Goal: Use online tool/utility

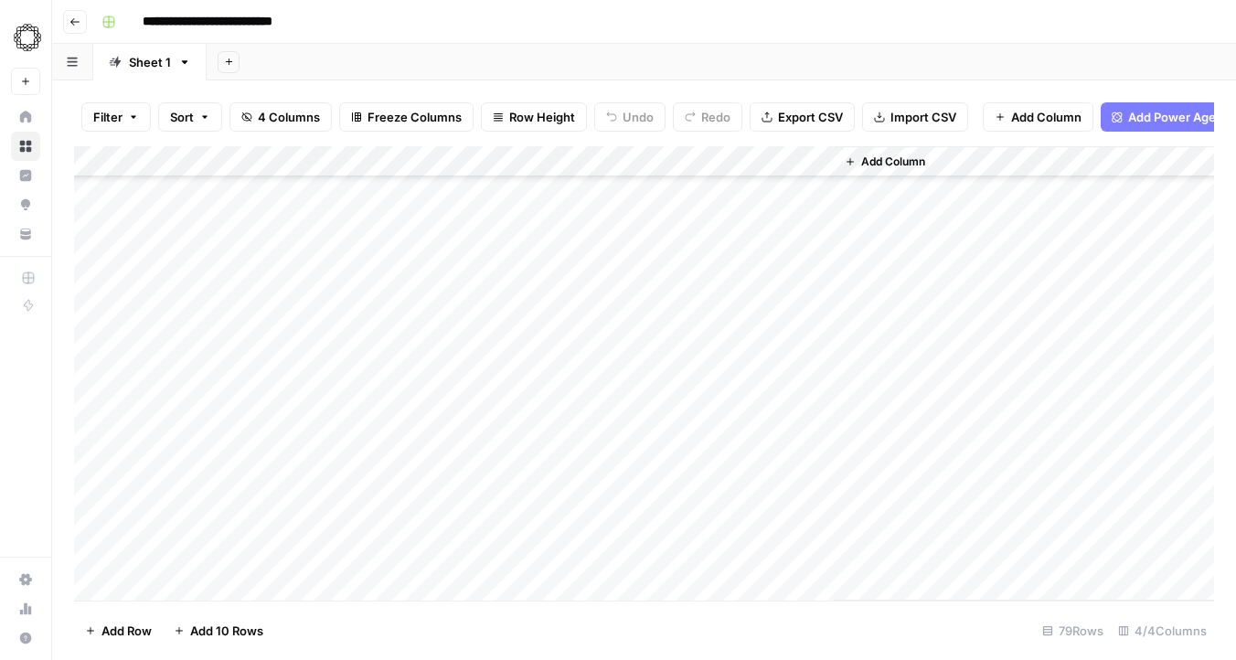
scroll to position [2062, 0]
drag, startPoint x: 265, startPoint y: 179, endPoint x: 280, endPoint y: 659, distance: 480.3
click at [280, 659] on div "Filter Sort 4 Columns Freeze Columns Row Height Undo Redo Export CSV Import CSV…" at bounding box center [644, 370] width 1184 height 580
click at [305, 193] on div "Add Column" at bounding box center [644, 373] width 1140 height 454
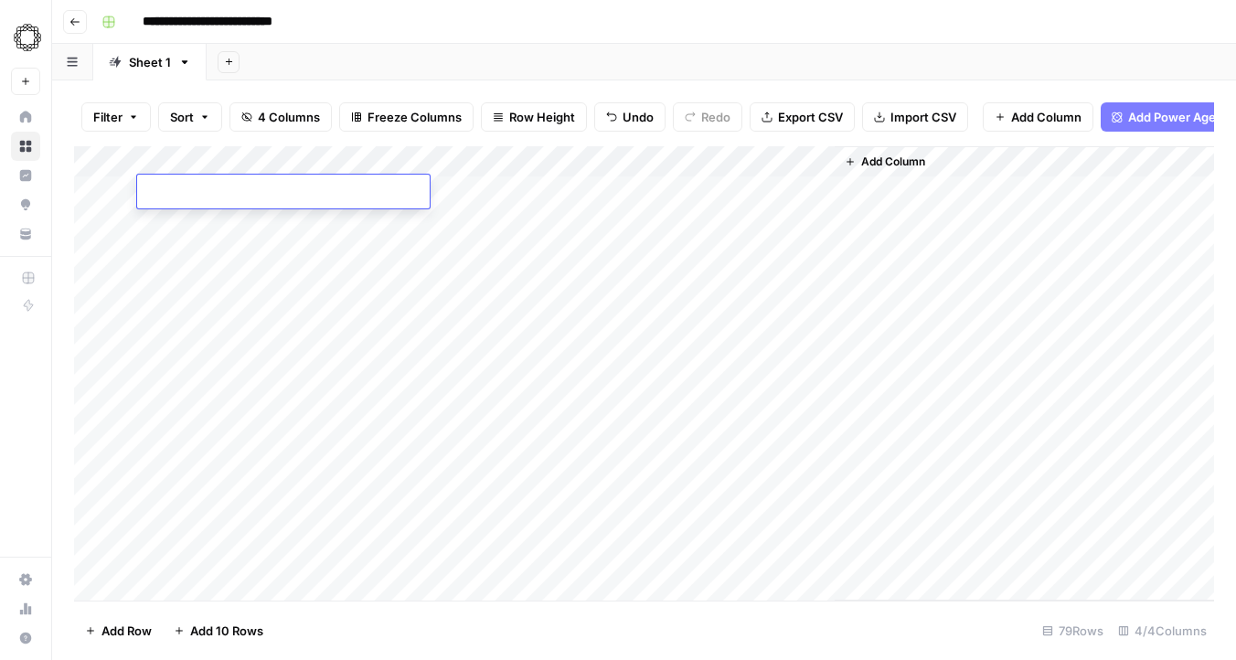
click at [270, 259] on div "Add Column" at bounding box center [644, 373] width 1140 height 454
click at [270, 198] on div "Add Column" at bounding box center [644, 373] width 1140 height 454
click at [471, 163] on div "Add Column" at bounding box center [644, 373] width 1140 height 454
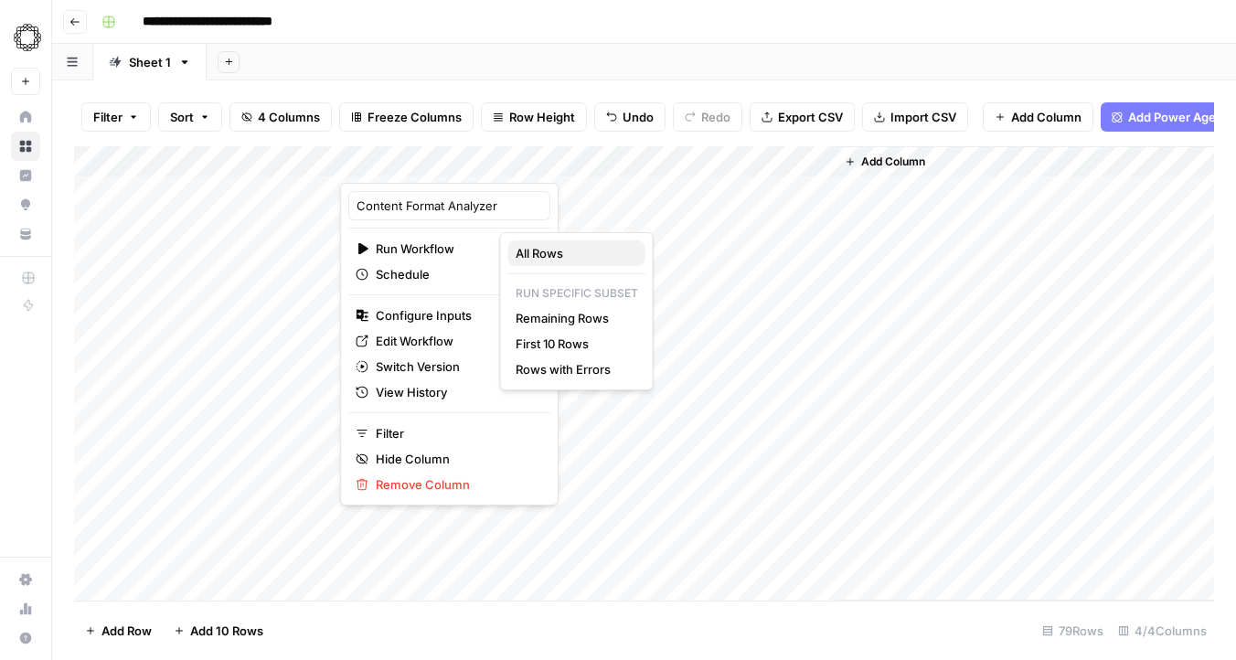
click at [540, 249] on span "All Rows" at bounding box center [573, 253] width 115 height 18
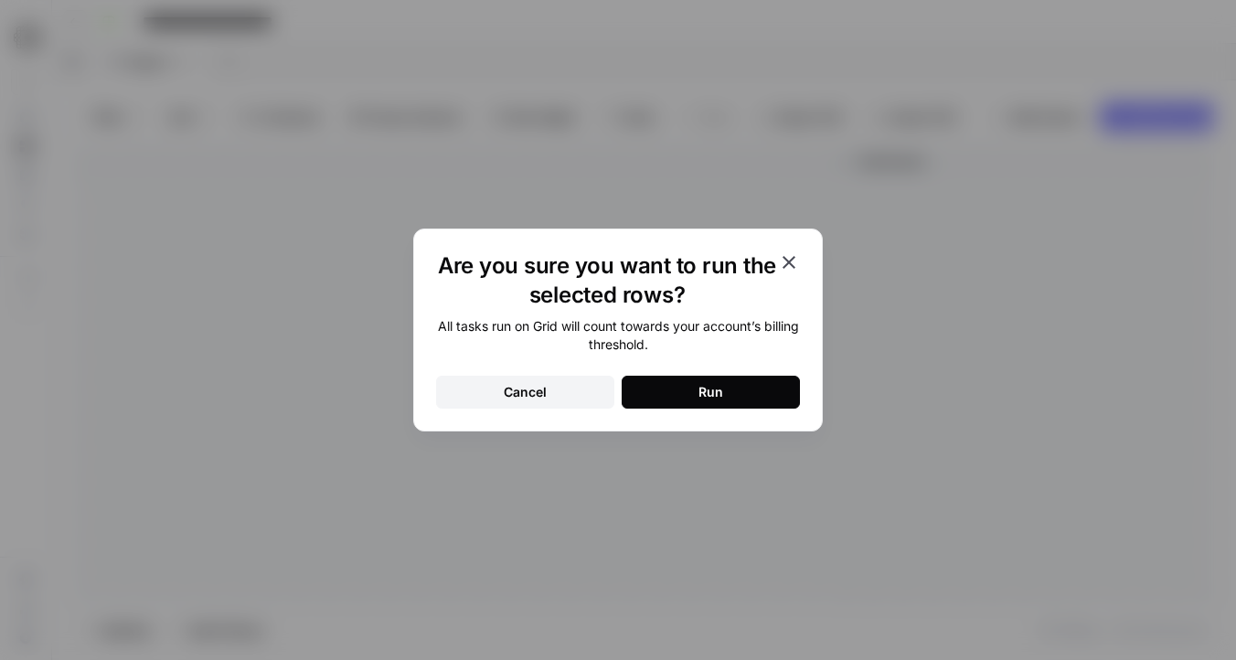
click at [653, 390] on button "Run" at bounding box center [711, 392] width 178 height 33
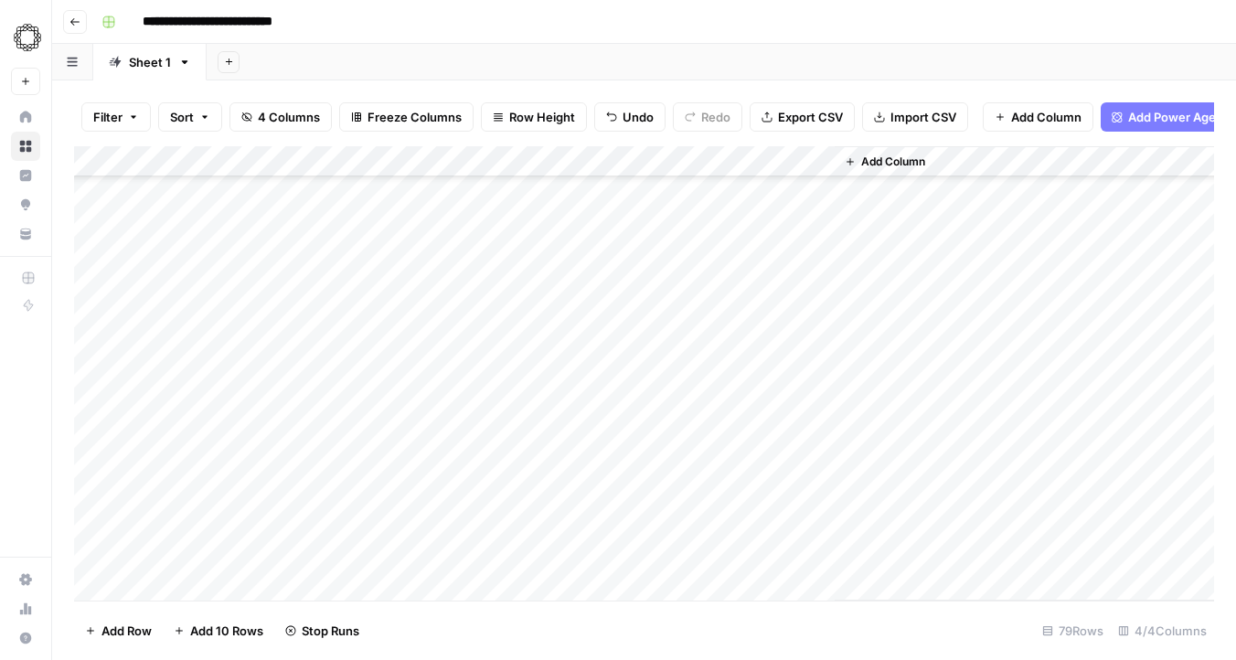
scroll to position [778, 0]
click at [94, 380] on div "Add Column" at bounding box center [644, 373] width 1140 height 454
click at [94, 401] on div "Add Column" at bounding box center [644, 373] width 1140 height 454
click at [94, 441] on div "Add Column" at bounding box center [644, 373] width 1140 height 454
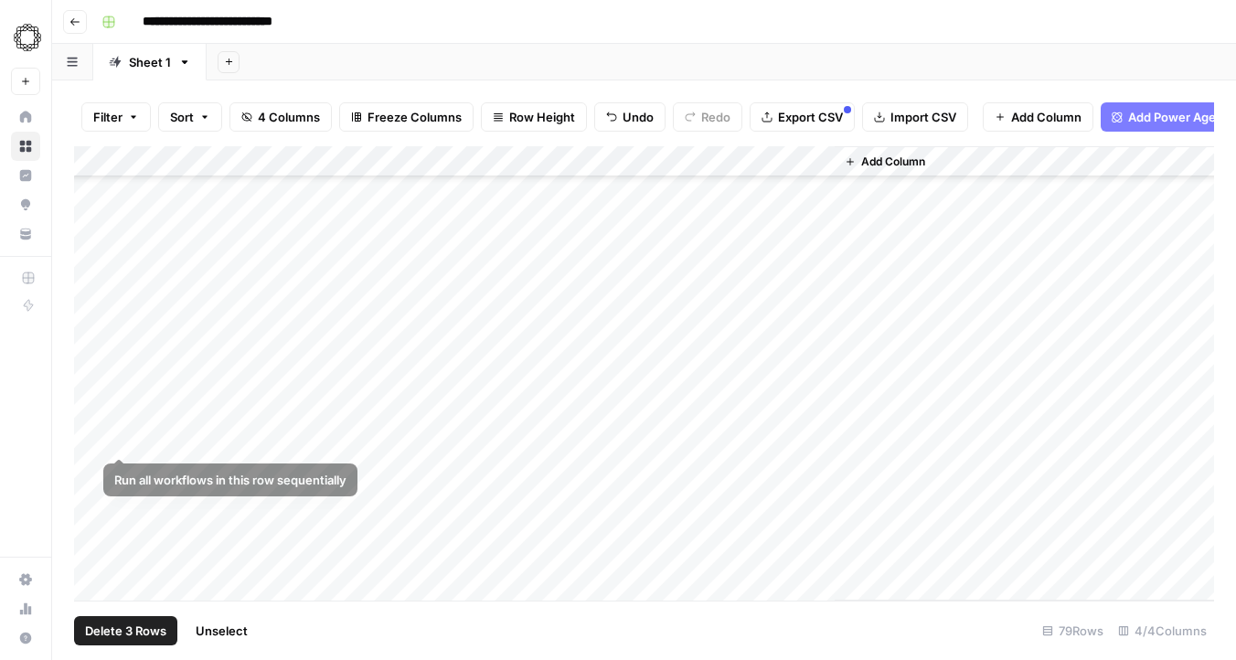
scroll to position [1407, 0]
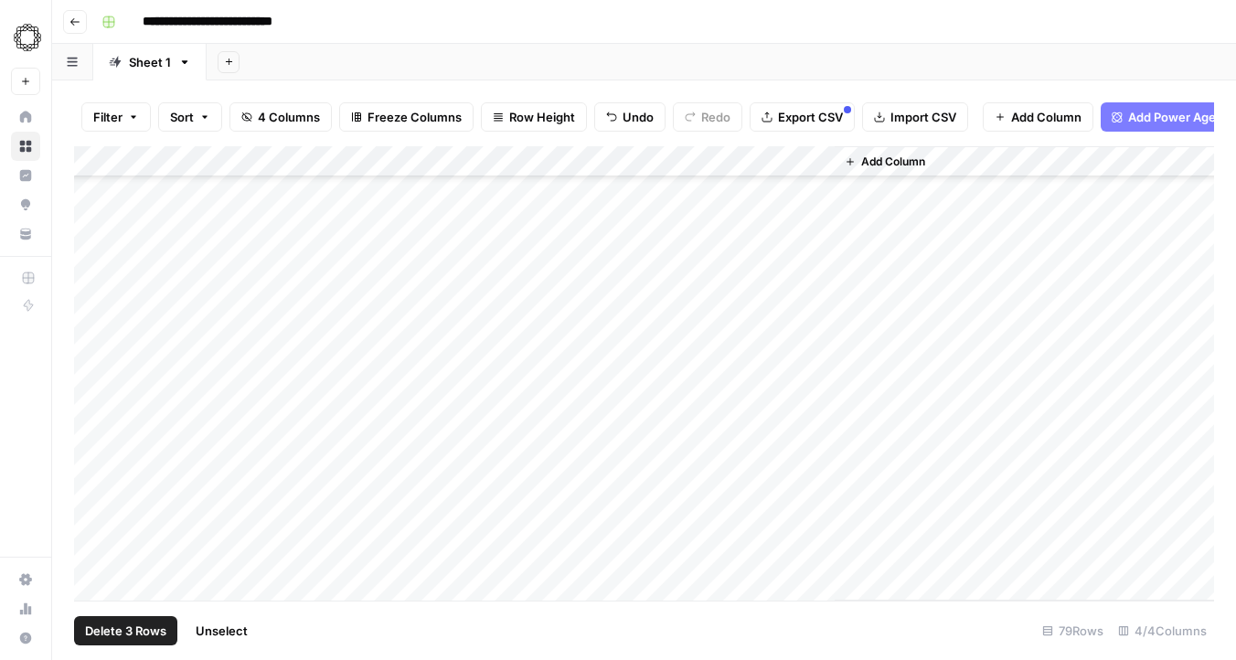
click at [484, 161] on div "Add Column" at bounding box center [644, 373] width 1140 height 454
drag, startPoint x: 599, startPoint y: 489, endPoint x: 583, endPoint y: 205, distance: 284.8
click at [583, 205] on div "Add Column" at bounding box center [644, 373] width 1140 height 454
drag, startPoint x: 341, startPoint y: 160, endPoint x: 437, endPoint y: 164, distance: 96.1
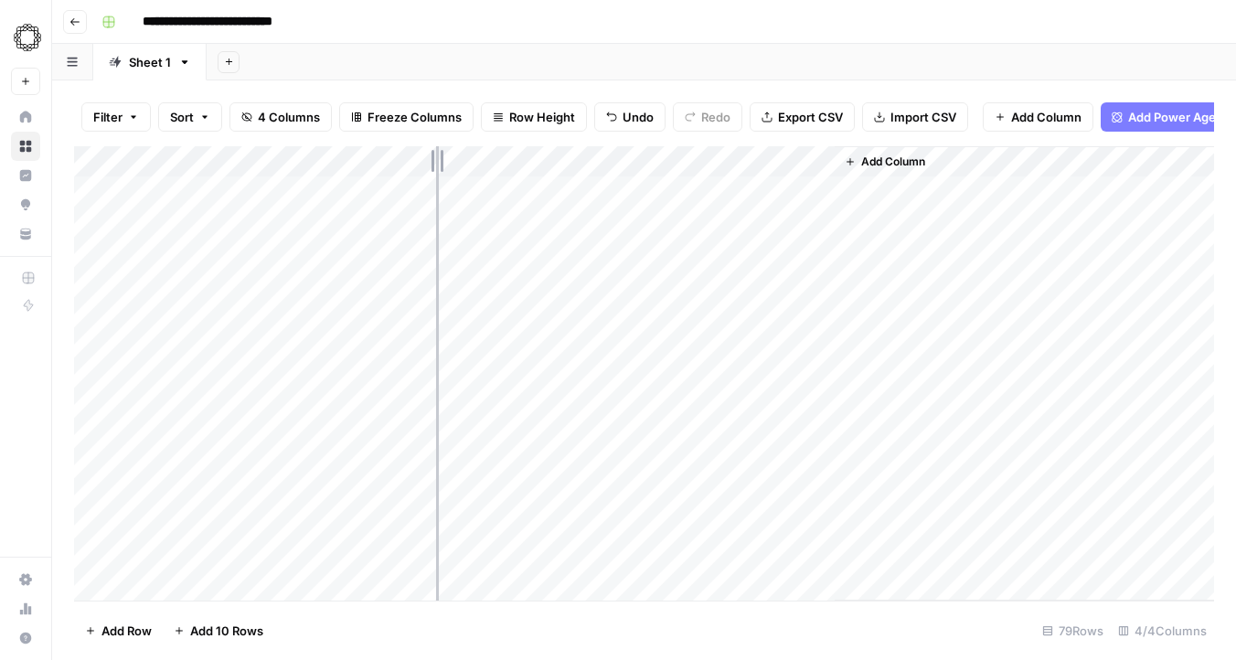
click at [437, 164] on div "Add Column" at bounding box center [644, 373] width 1140 height 454
